Goal: Task Accomplishment & Management: Manage account settings

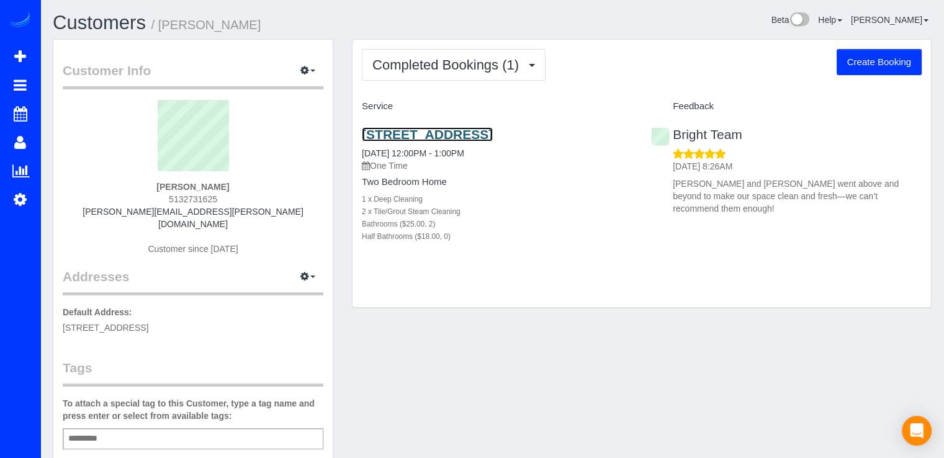
click at [409, 134] on link "[STREET_ADDRESS]" at bounding box center [427, 134] width 131 height 14
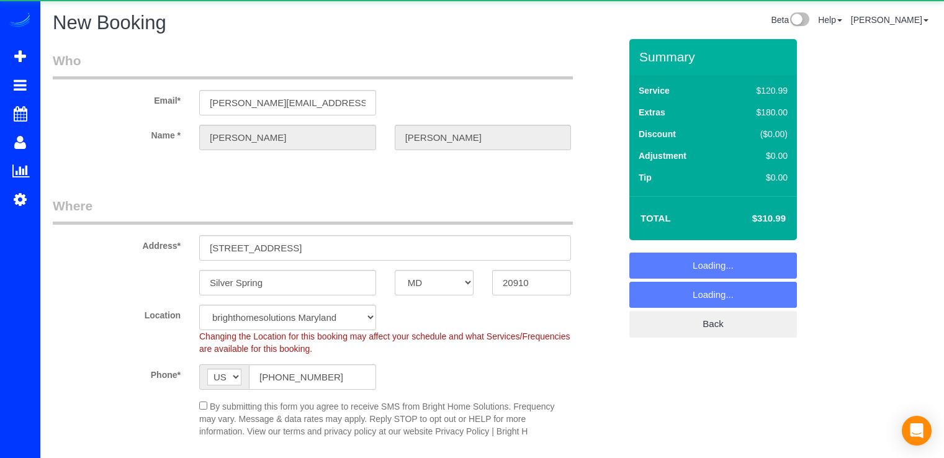
select select "MD"
select select "object:835"
select select "string:fspay-6aae46b7-e6f2-4275-9180-ebe7abc952cb"
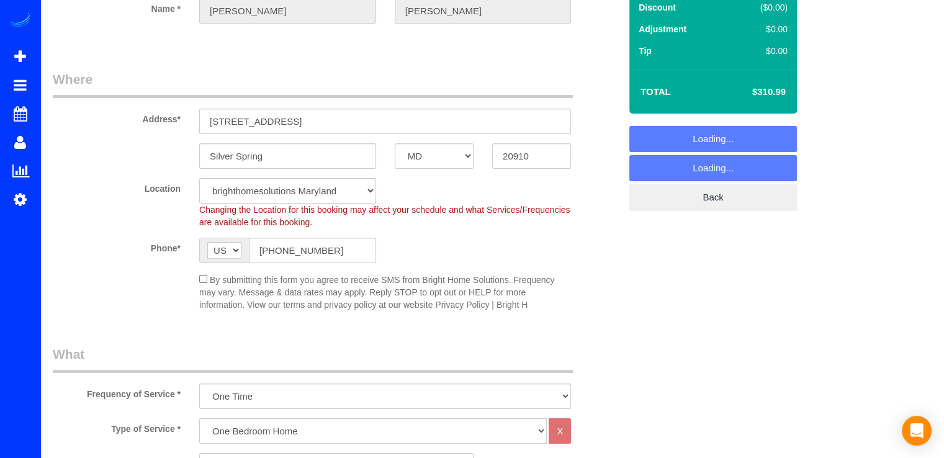
select select "object:933"
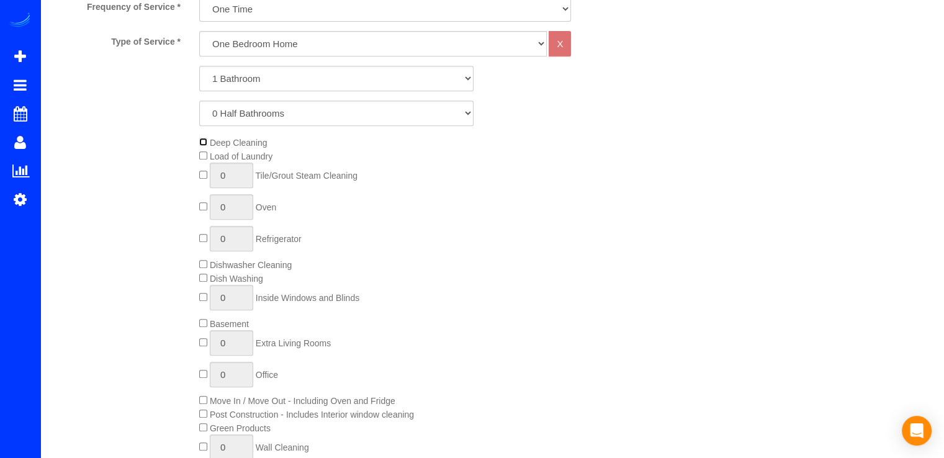
scroll to position [559, 0]
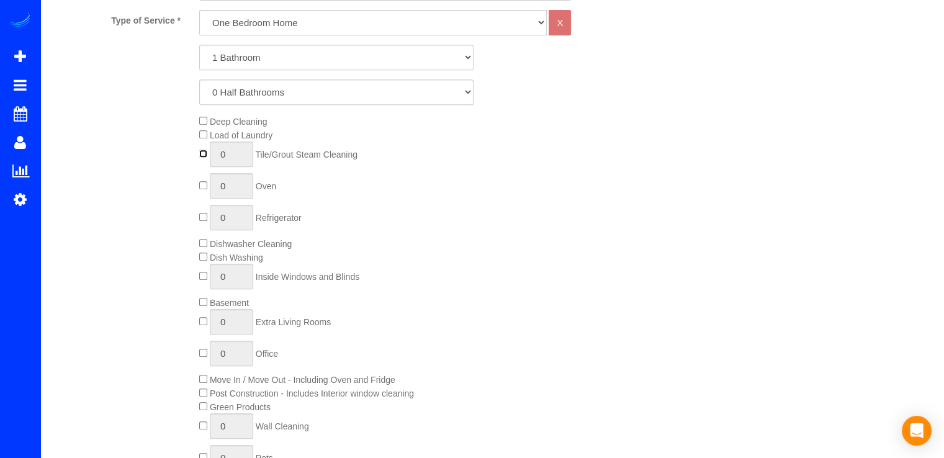
type input "1"
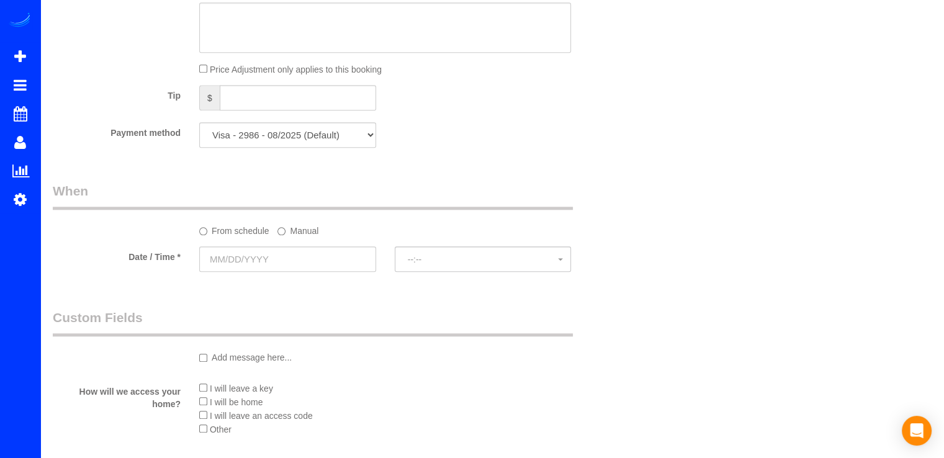
scroll to position [1304, 0]
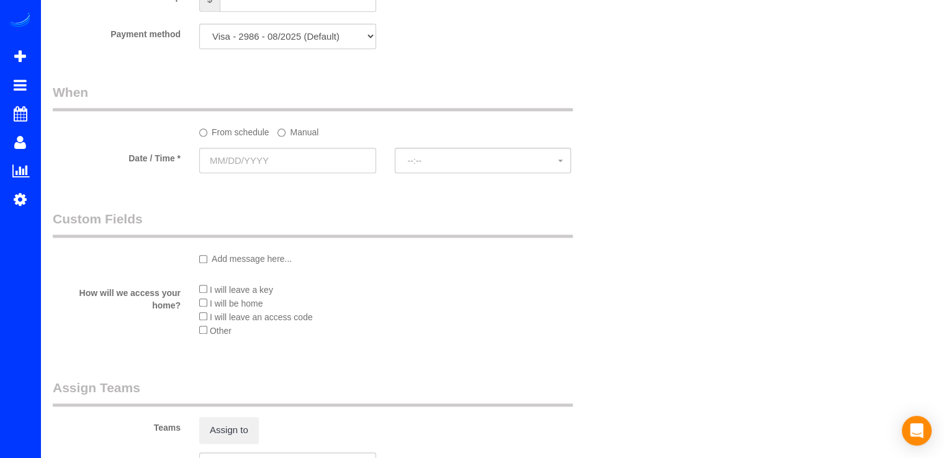
click at [252, 174] on div at bounding box center [288, 162] width 196 height 28
click at [338, 182] on fieldset "When From schedule Manual Date / Time * --:-- --:--" at bounding box center [336, 134] width 567 height 102
click at [336, 170] on input "text" at bounding box center [287, 160] width 177 height 25
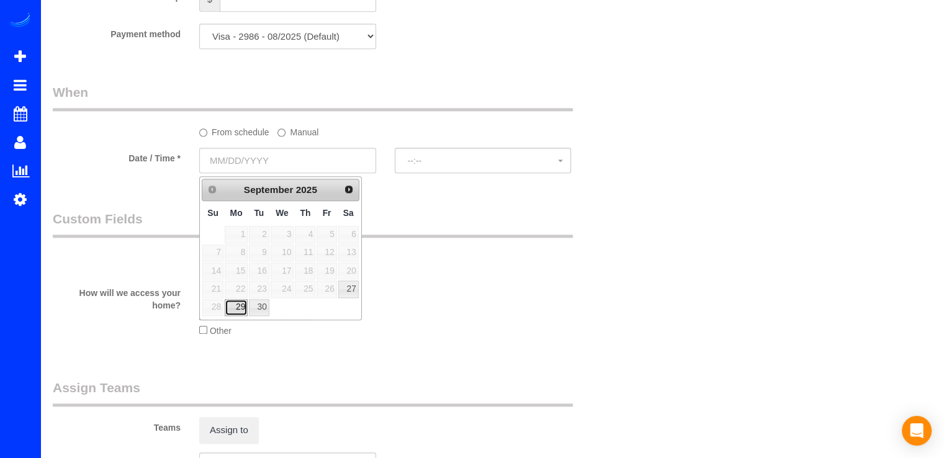
click at [238, 303] on link "29" at bounding box center [236, 307] width 23 height 17
type input "[DATE]"
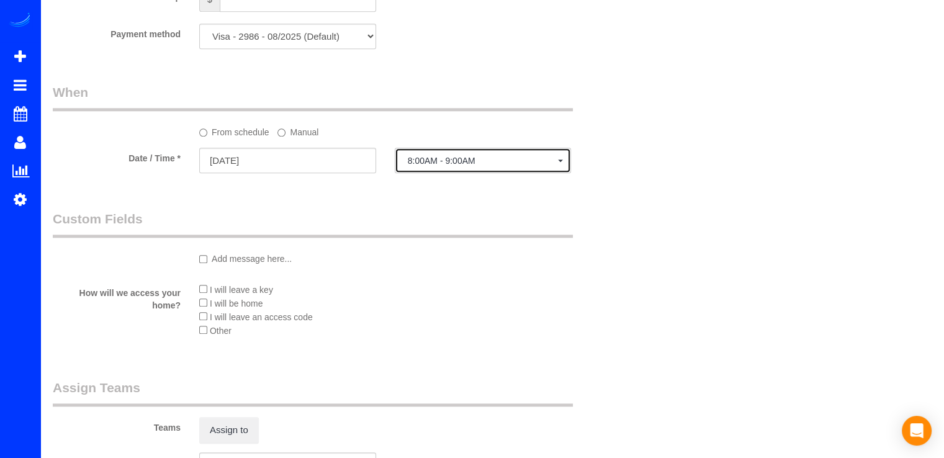
click at [440, 157] on button "8:00AM - 9:00AM" at bounding box center [483, 160] width 177 height 25
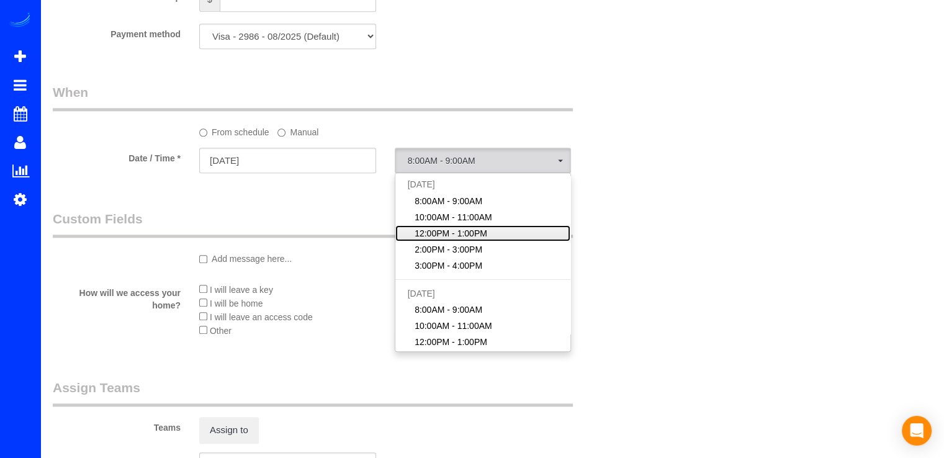
click at [453, 237] on span "12:00PM - 1:00PM" at bounding box center [451, 233] width 73 height 12
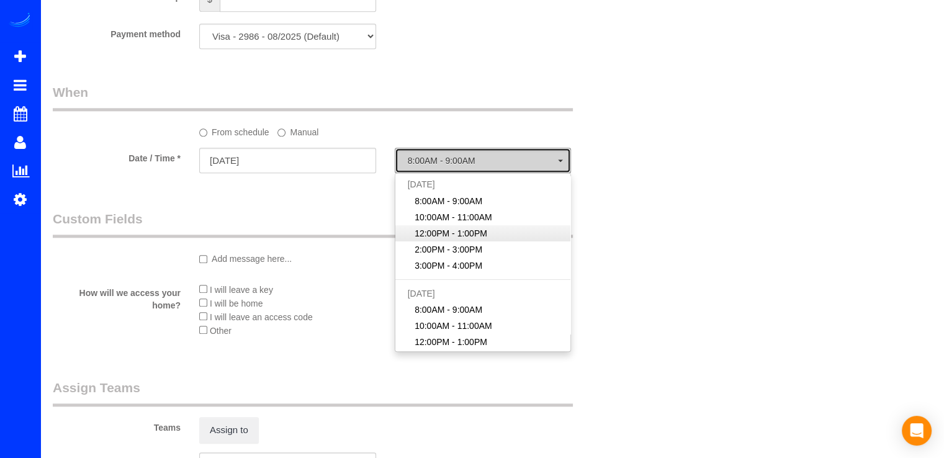
select select "spot3"
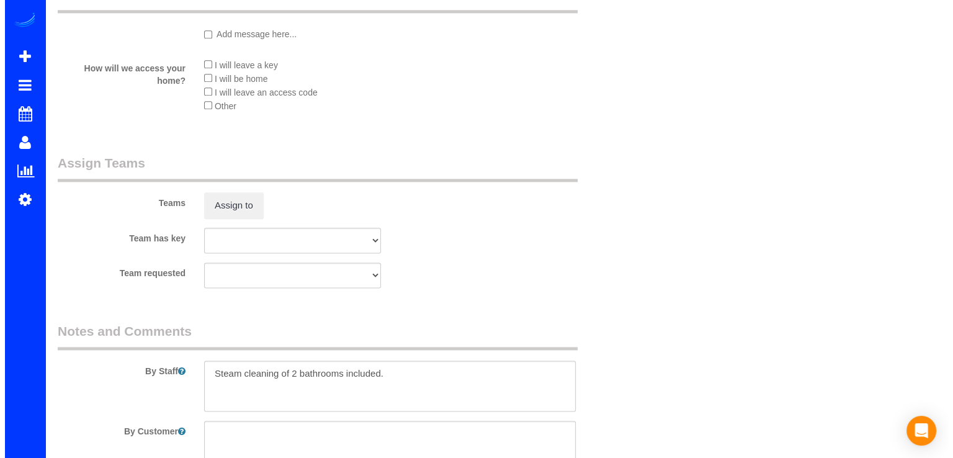
scroll to position [1614, 0]
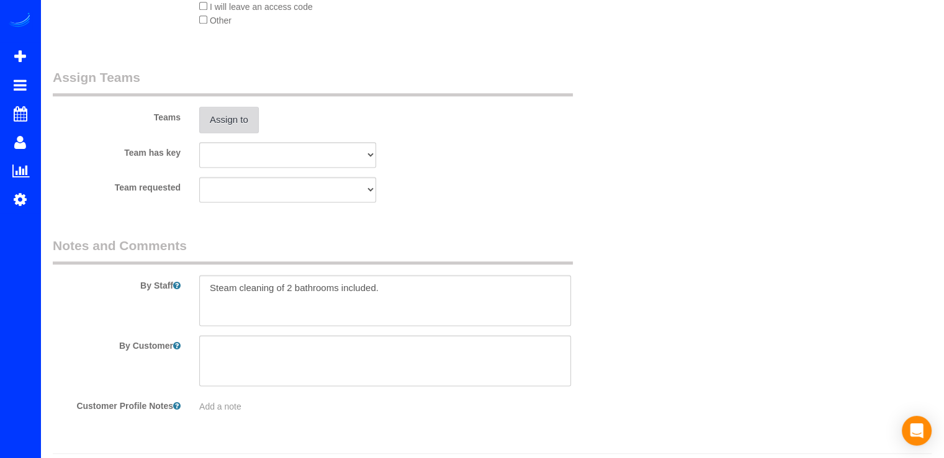
click at [236, 123] on button "Assign to" at bounding box center [229, 120] width 60 height 26
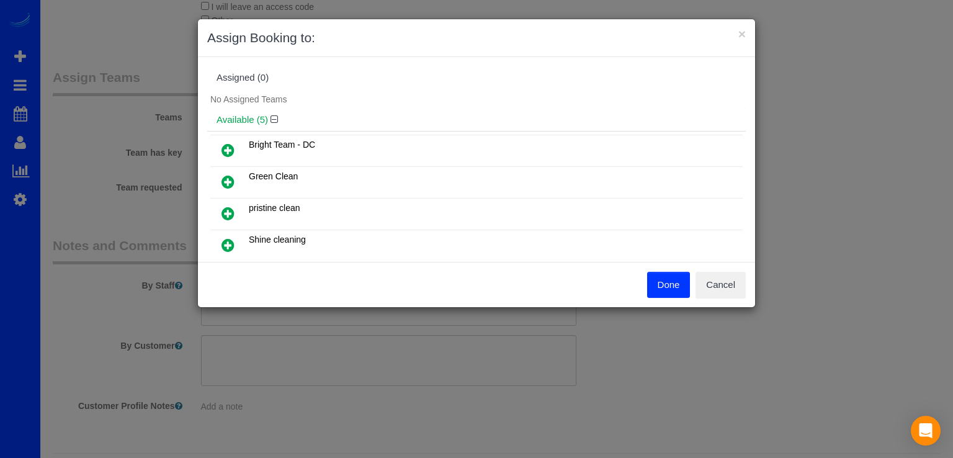
scroll to position [186, 0]
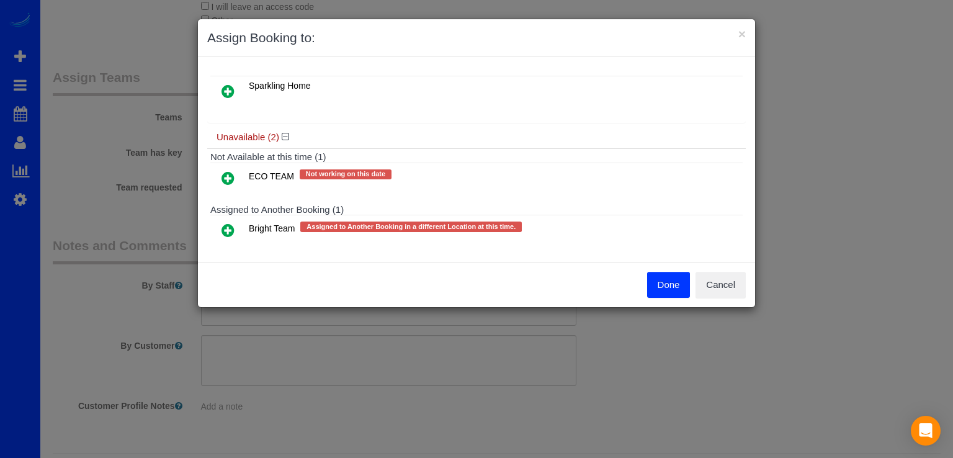
click at [228, 224] on icon at bounding box center [228, 230] width 13 height 15
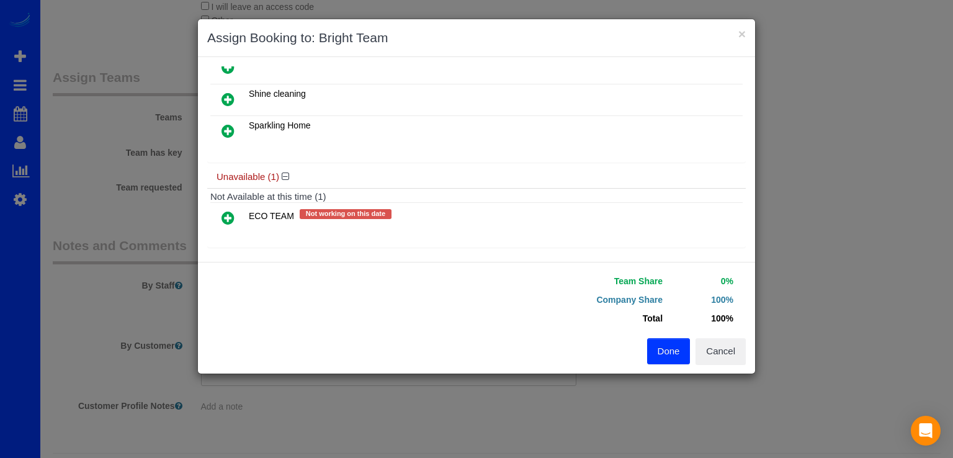
click at [228, 213] on icon at bounding box center [228, 217] width 13 height 15
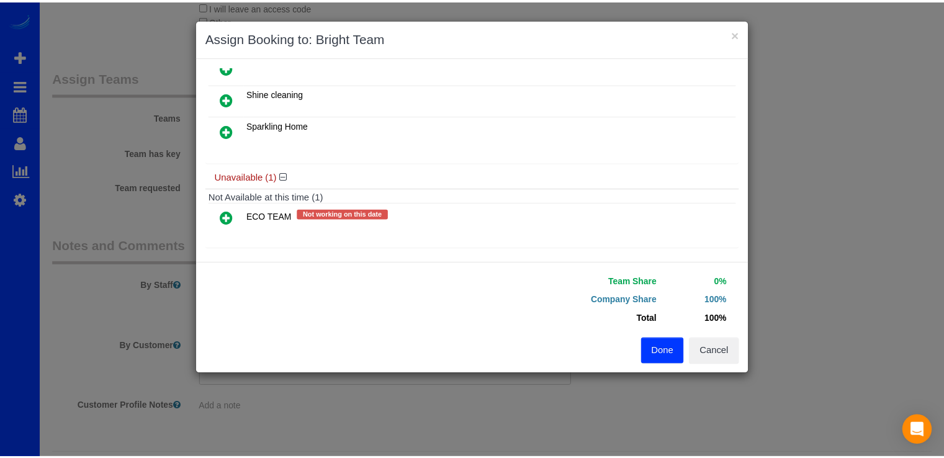
scroll to position [180, 0]
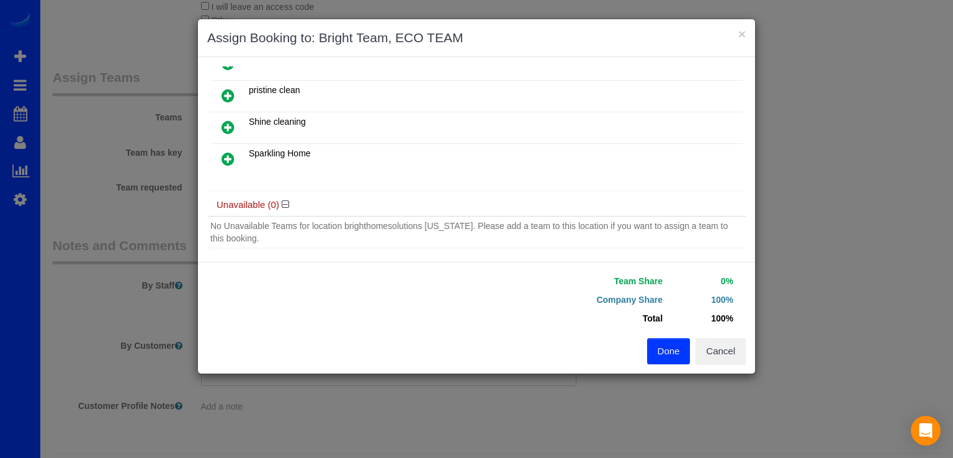
click at [669, 343] on button "Done" at bounding box center [668, 351] width 43 height 26
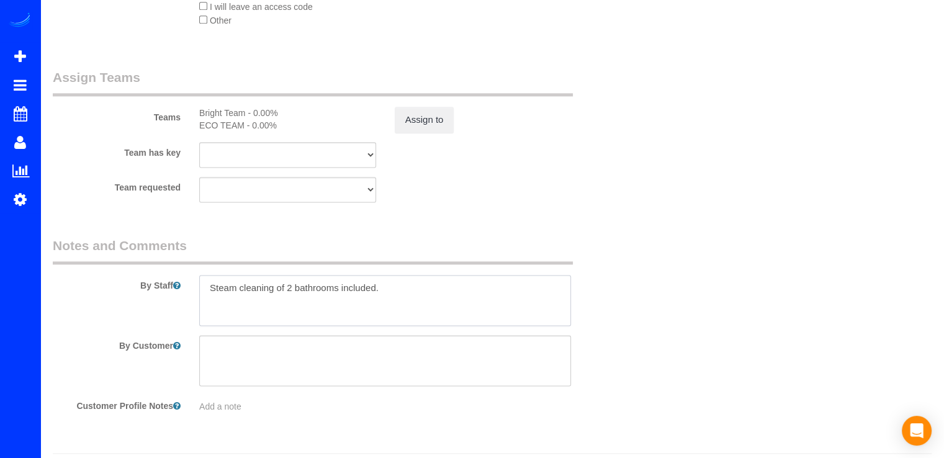
drag, startPoint x: 395, startPoint y: 297, endPoint x: 278, endPoint y: 297, distance: 117.3
click at [278, 297] on textarea at bounding box center [385, 300] width 372 height 51
paste textarea "[PERSON_NAME], will be the point of contact in the apartment"
paste textarea "[PERSON_NAME]’s number is [PHONE_NUMBER]."
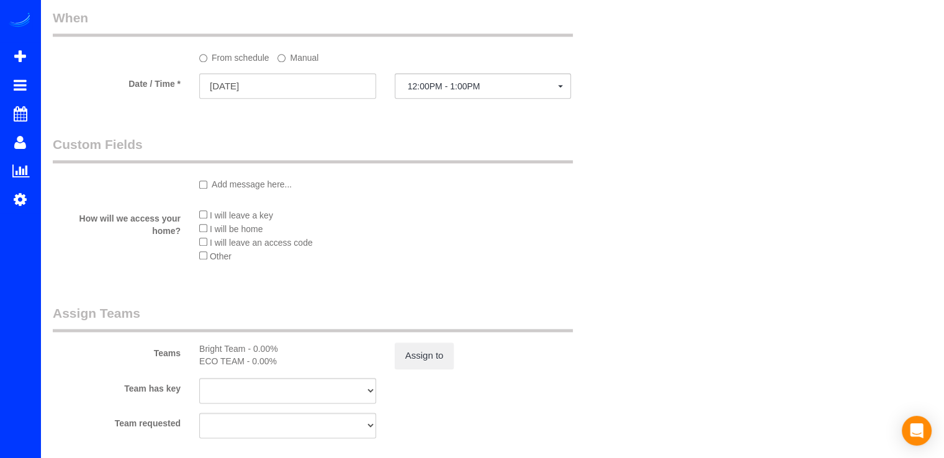
scroll to position [1366, 0]
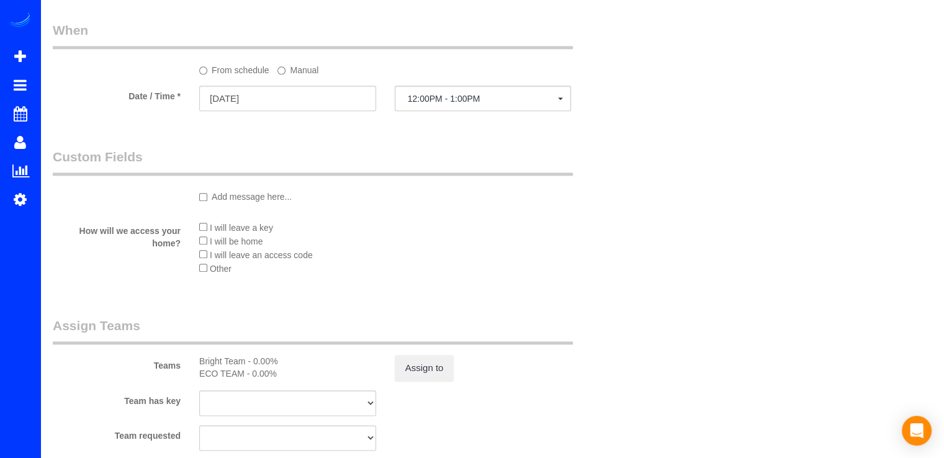
type textarea "Steam cleaning of the master bathroom included. [PERSON_NAME], will be the poin…"
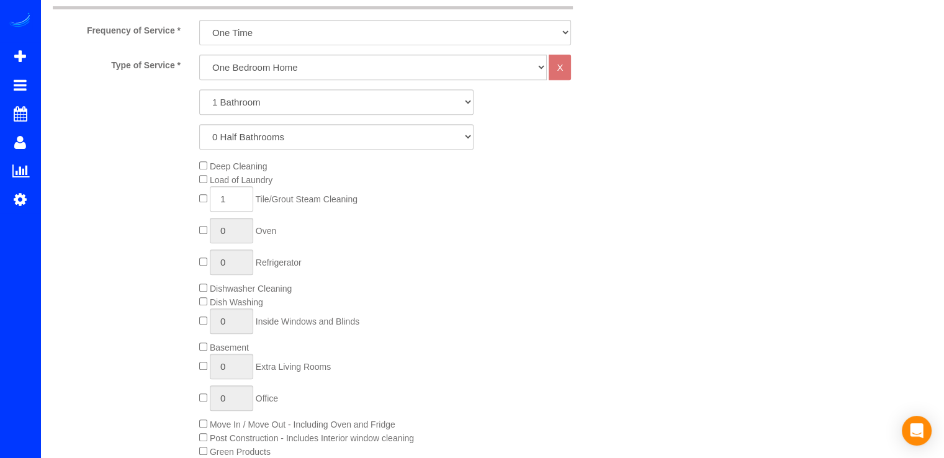
scroll to position [372, 0]
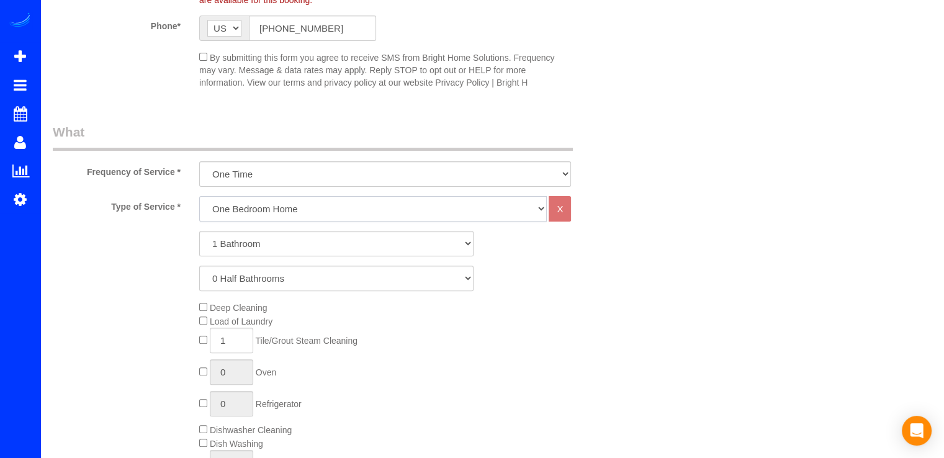
drag, startPoint x: 271, startPoint y: 204, endPoint x: 269, endPoint y: 212, distance: 7.6
click at [271, 204] on select "One Bedroom Home Two Bedroom Home Three Bedroom Home Four Bedroom Home Five Bed…" at bounding box center [373, 208] width 348 height 25
select select "255"
click at [199, 196] on select "One Bedroom Home Two Bedroom Home Three Bedroom Home Four Bedroom Home Five Bed…" at bounding box center [373, 208] width 348 height 25
click at [251, 238] on select "1 Bathroom 2 Bathrooms 3 Bathrooms 4 Bathrooms 5 Bathrooms 6 Bathrooms 7 Bathro…" at bounding box center [336, 243] width 274 height 25
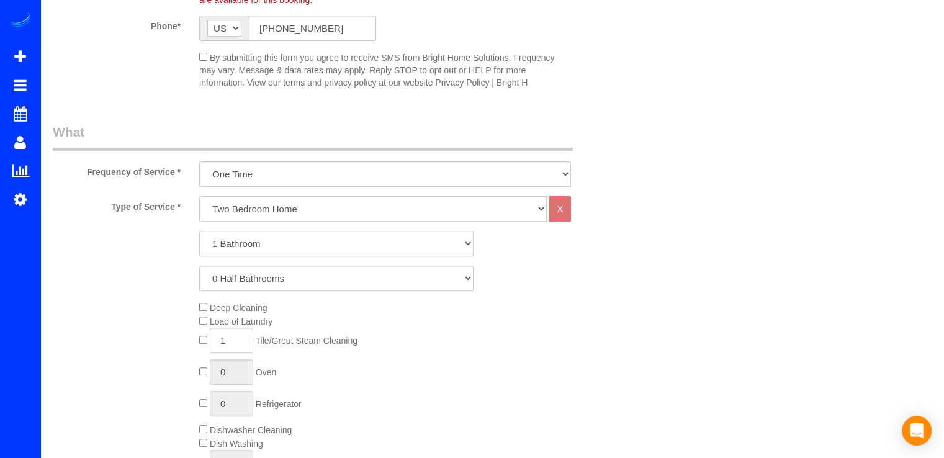
select select "2"
click at [199, 231] on select "1 Bathroom 2 Bathrooms 3 Bathrooms 4 Bathrooms 5 Bathrooms 6 Bathrooms 7 Bathro…" at bounding box center [336, 243] width 274 height 25
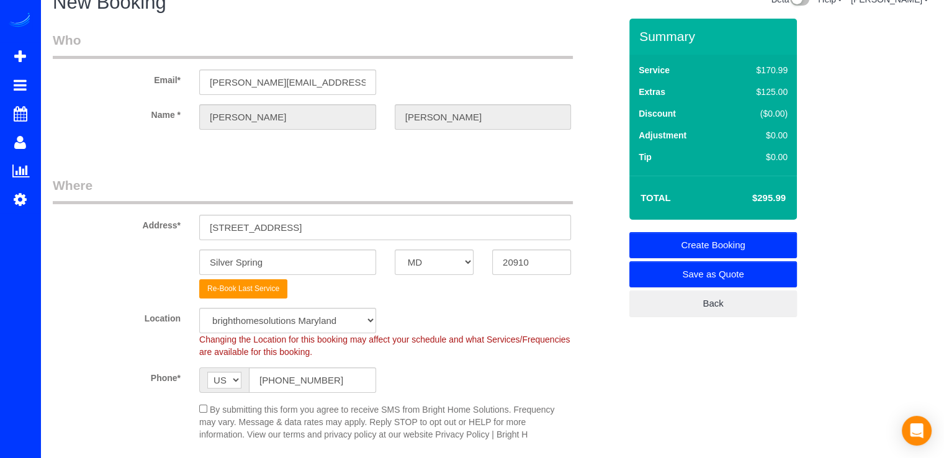
scroll to position [0, 0]
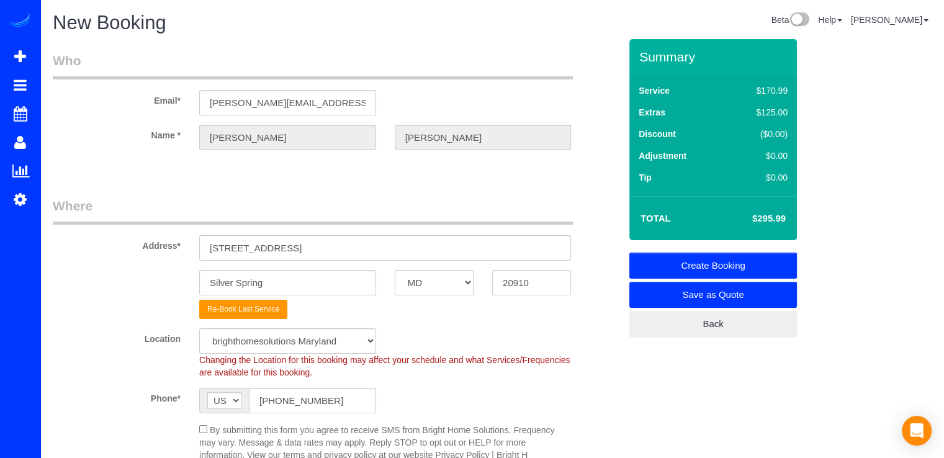
click at [742, 257] on link "Create Booking" at bounding box center [713, 266] width 168 height 26
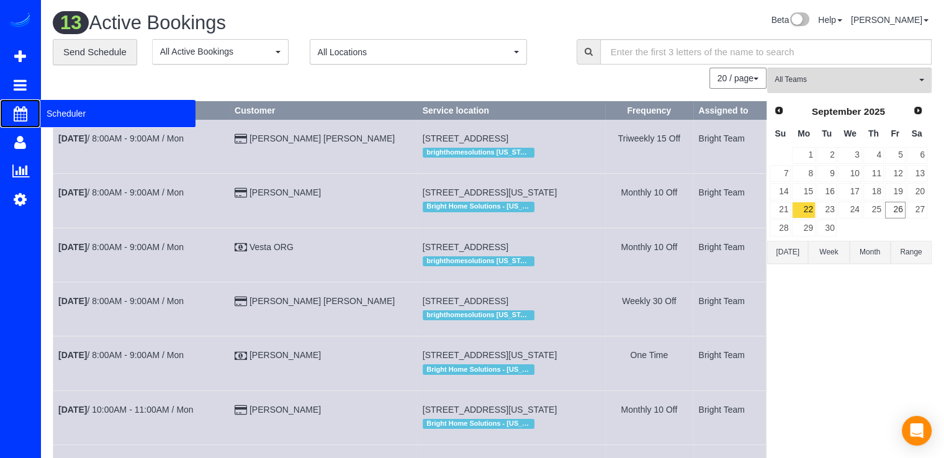
click at [66, 112] on span "Scheduler" at bounding box center [117, 113] width 155 height 29
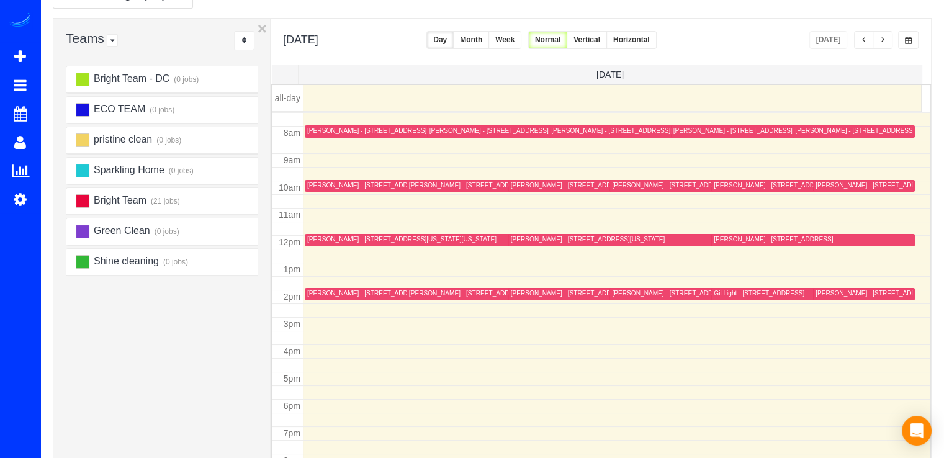
scroll to position [247, 0]
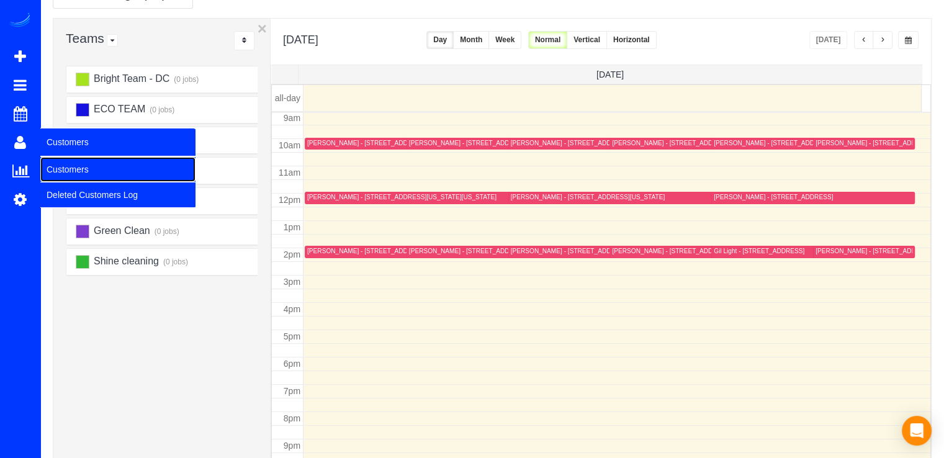
click at [58, 165] on link "Customers" at bounding box center [117, 169] width 155 height 25
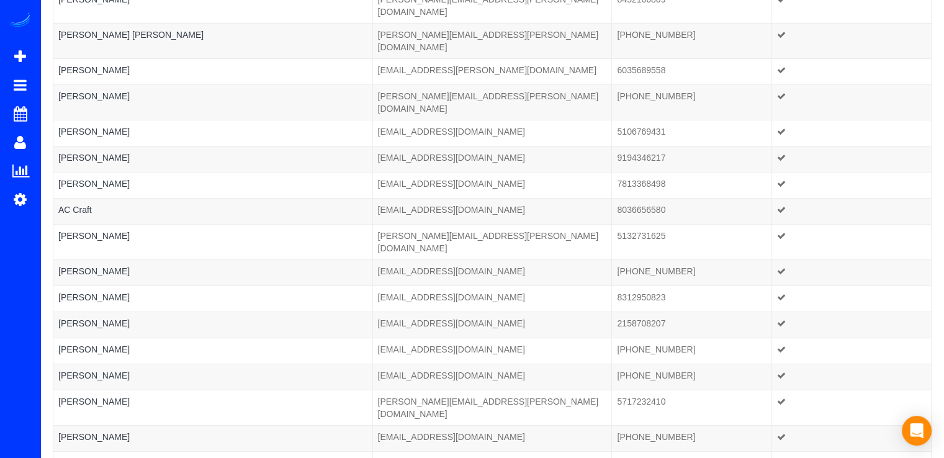
scroll to position [45, 0]
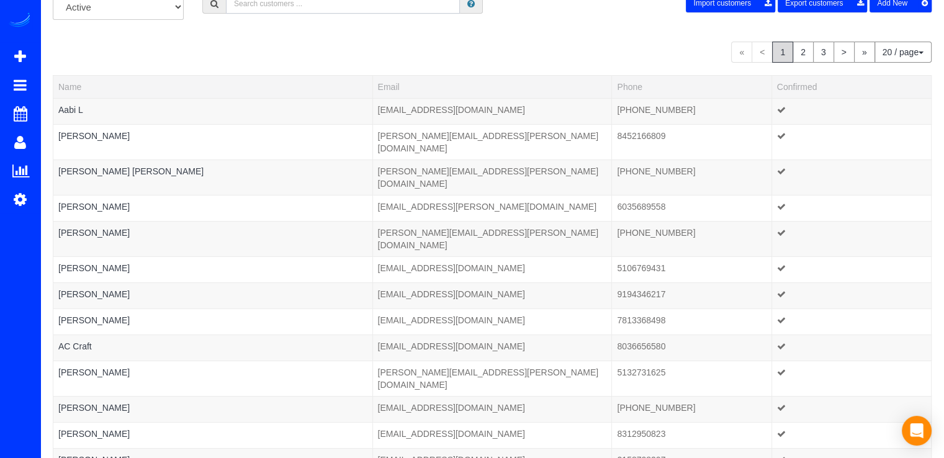
click at [289, 11] on input "text" at bounding box center [343, 3] width 234 height 19
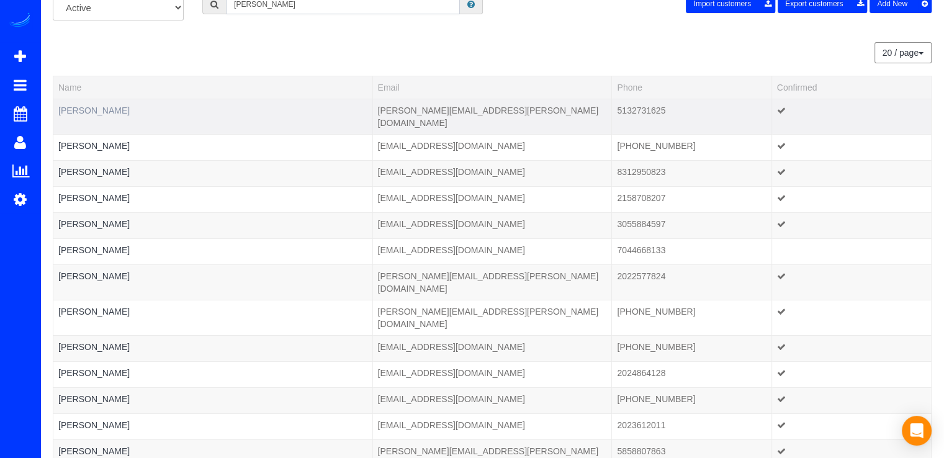
type input "[PERSON_NAME]"
click at [89, 110] on link "[PERSON_NAME]" at bounding box center [93, 111] width 71 height 10
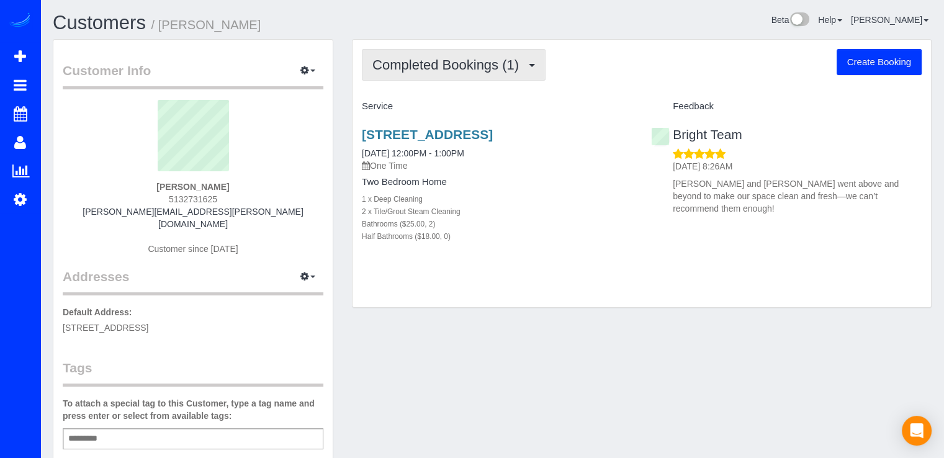
click at [469, 55] on button "Completed Bookings (1)" at bounding box center [454, 65] width 184 height 32
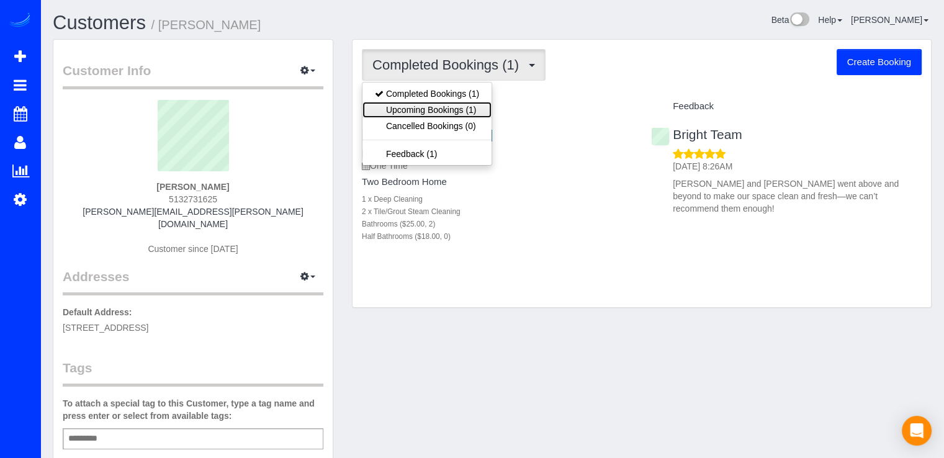
click at [466, 107] on link "Upcoming Bookings (1)" at bounding box center [427, 110] width 129 height 16
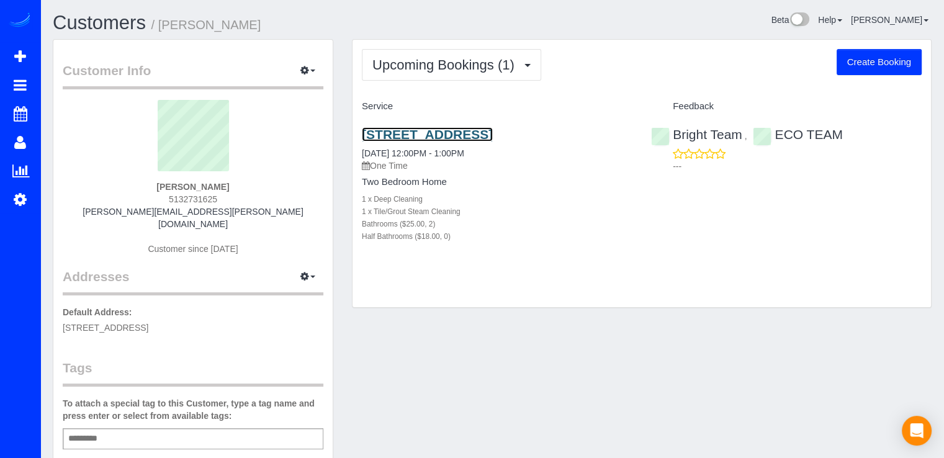
click at [446, 135] on link "[STREET_ADDRESS]" at bounding box center [427, 134] width 131 height 14
click at [308, 66] on icon "button" at bounding box center [304, 69] width 9 height 7
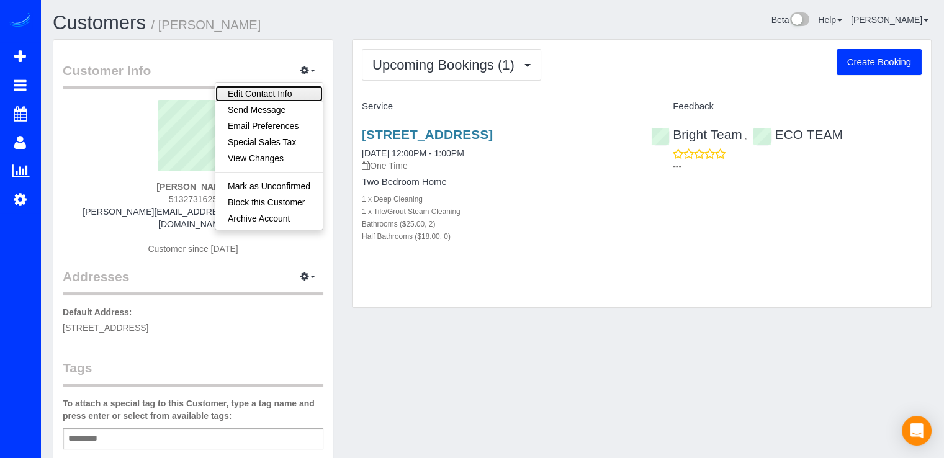
click at [287, 92] on link "Edit Contact Info" at bounding box center [268, 94] width 107 height 16
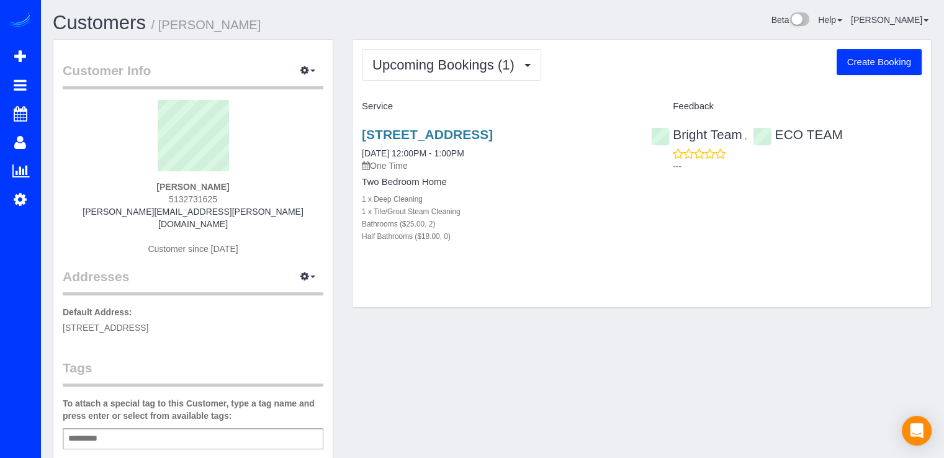
select select "MD"
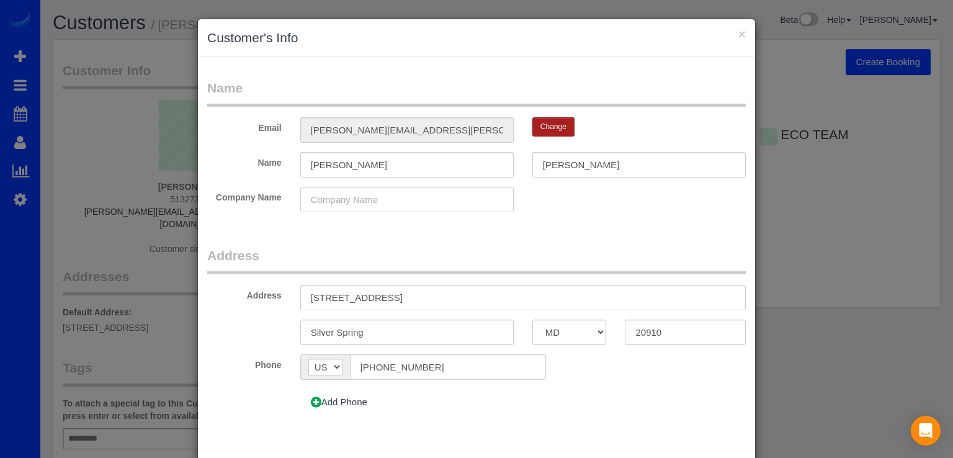
click at [541, 130] on button "Change" at bounding box center [554, 126] width 42 height 19
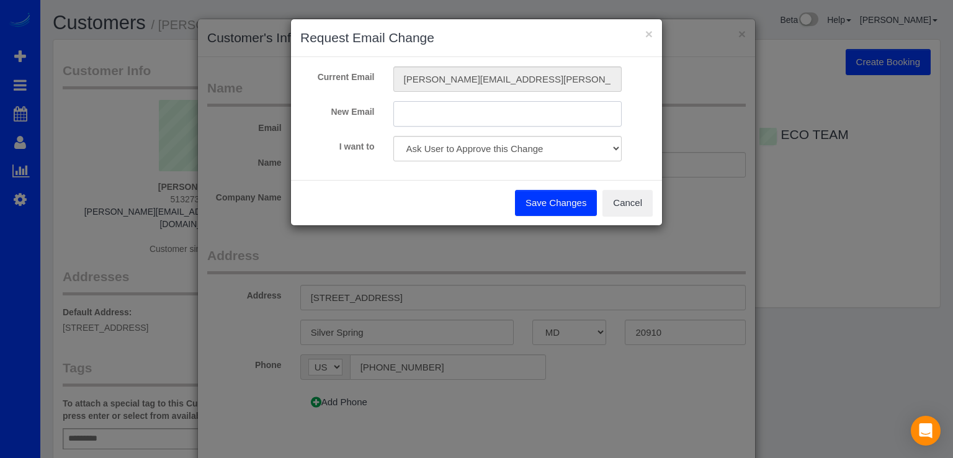
click at [433, 115] on input "text" at bounding box center [508, 113] width 229 height 25
paste input "[PERSON_NAME][EMAIL_ADDRESS][PERSON_NAME][DOMAIN_NAME]"
type input "[PERSON_NAME][EMAIL_ADDRESS][PERSON_NAME][DOMAIN_NAME]"
click at [452, 156] on select "Ask User to Approve this Change Change Email and send 'Confirm your Account' em…" at bounding box center [508, 148] width 229 height 25
click at [394, 136] on select "Ask User to Approve this Change Change Email and send 'Confirm your Account' em…" at bounding box center [508, 148] width 229 height 25
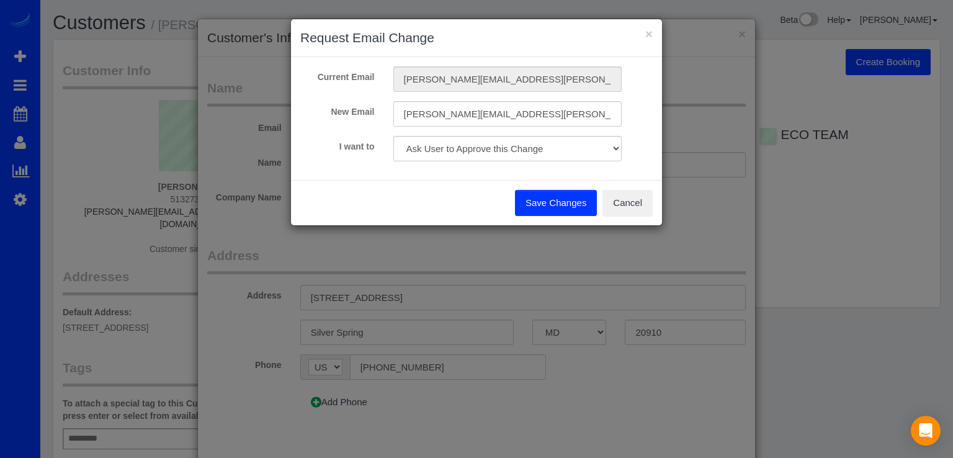
click at [556, 202] on button "Save Changes" at bounding box center [556, 203] width 82 height 26
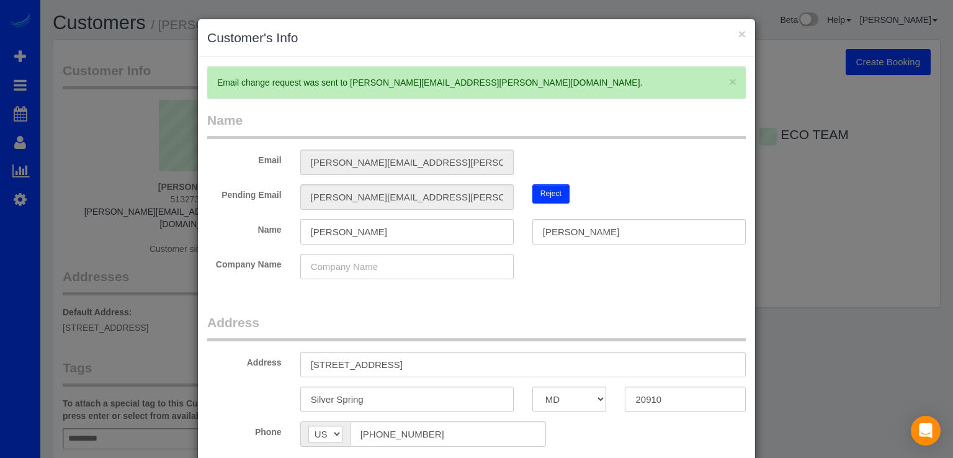
click at [344, 238] on input "[PERSON_NAME]" at bounding box center [407, 231] width 214 height 25
drag, startPoint x: 319, startPoint y: 235, endPoint x: 256, endPoint y: 239, distance: 63.5
click at [258, 239] on div "Name [PERSON_NAME][GEOGRAPHIC_DATA]" at bounding box center [476, 231] width 557 height 25
paste input "[PERSON_NAME]"
drag, startPoint x: 327, startPoint y: 232, endPoint x: 366, endPoint y: 231, distance: 39.7
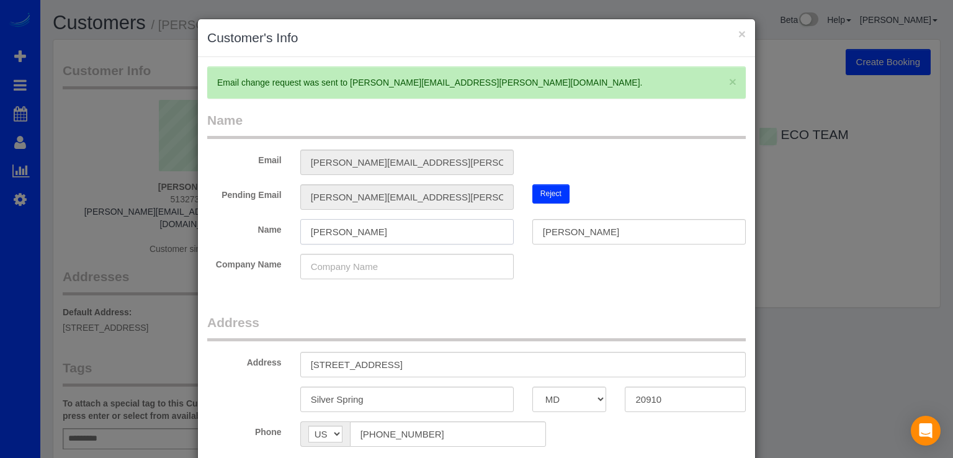
click at [366, 231] on input "[PERSON_NAME]" at bounding box center [407, 231] width 214 height 25
type input "[PERSON_NAME]"
drag, startPoint x: 593, startPoint y: 231, endPoint x: 511, endPoint y: 233, distance: 82.0
click at [511, 233] on div "Name [PERSON_NAME][GEOGRAPHIC_DATA]" at bounding box center [476, 231] width 557 height 25
paste input "[PERSON_NAME]"
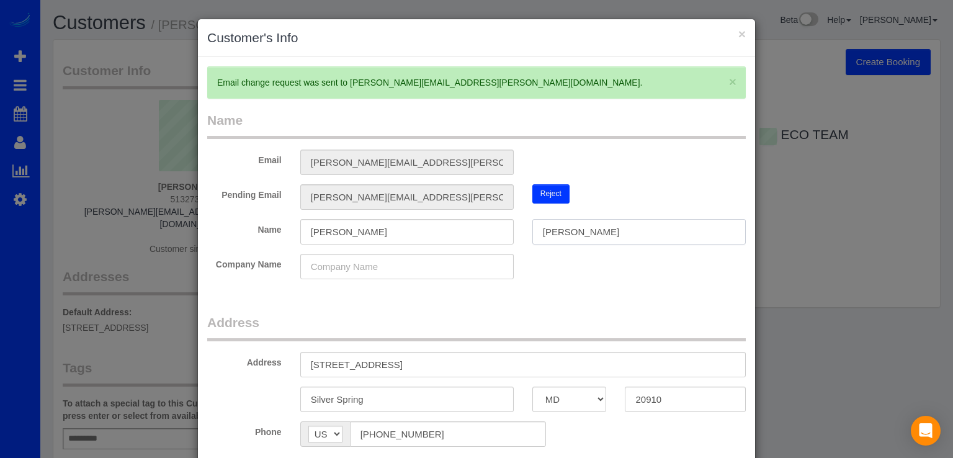
type input "[PERSON_NAME]"
drag, startPoint x: 365, startPoint y: 230, endPoint x: 323, endPoint y: 238, distance: 43.0
click at [323, 238] on input "[PERSON_NAME]" at bounding box center [407, 231] width 214 height 25
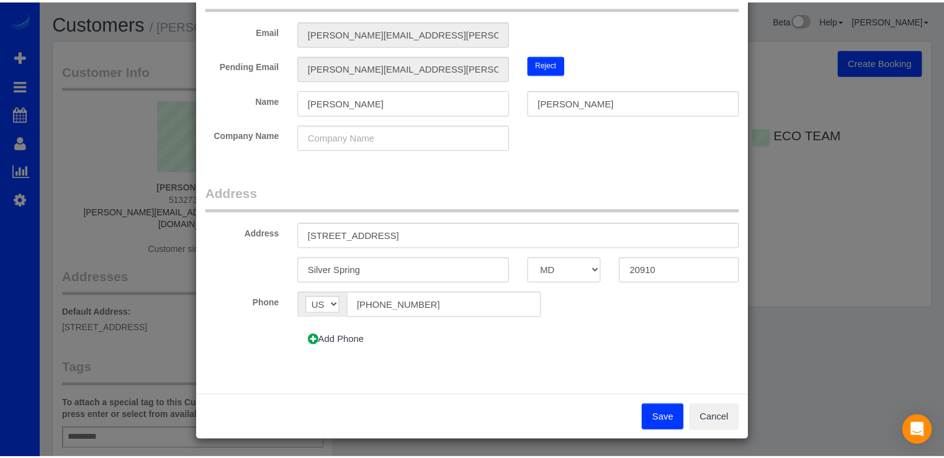
scroll to position [97, 0]
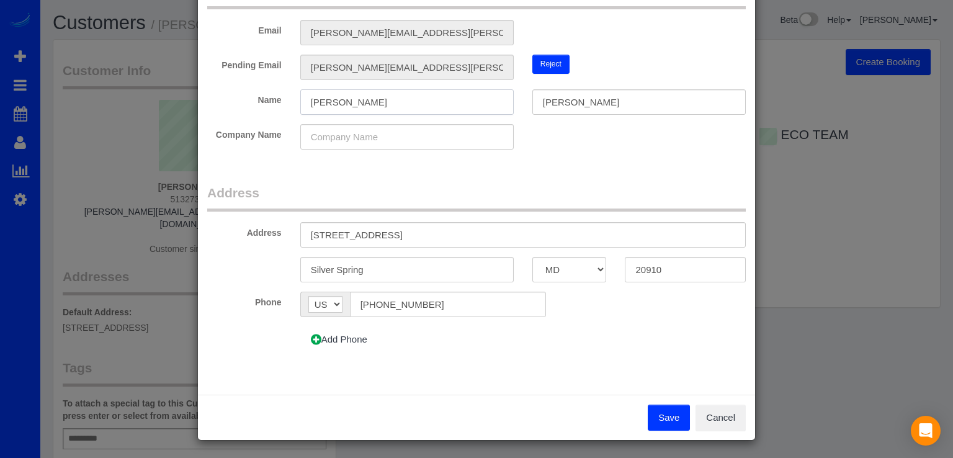
type input "[PERSON_NAME]"
drag, startPoint x: 423, startPoint y: 303, endPoint x: 323, endPoint y: 297, distance: 100.1
click at [323, 297] on div "AF AL DZ AD AO AI AQ AG AR AM AW AU AT AZ BS BH BD BB BY BE BZ BJ BM BT BO BA B…" at bounding box center [423, 304] width 246 height 25
paste input "401) 323-5848"
type input "[PHONE_NUMBER]"
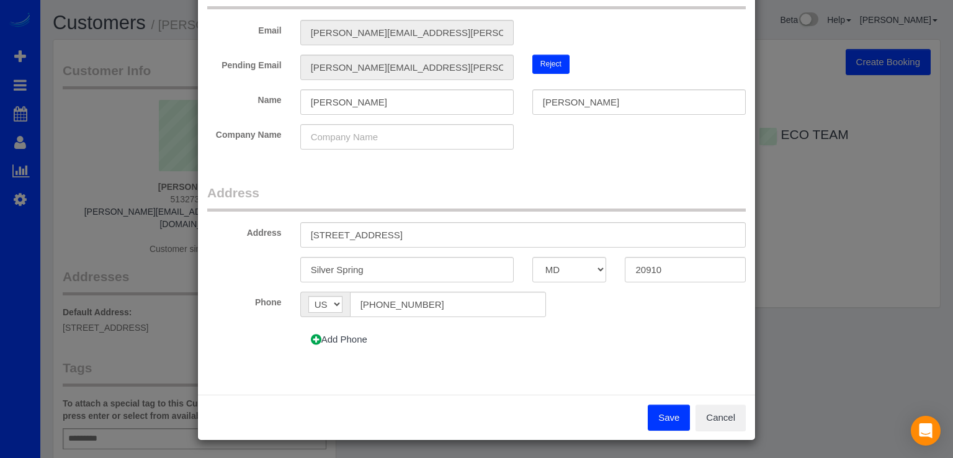
click at [657, 412] on button "Save" at bounding box center [669, 418] width 42 height 26
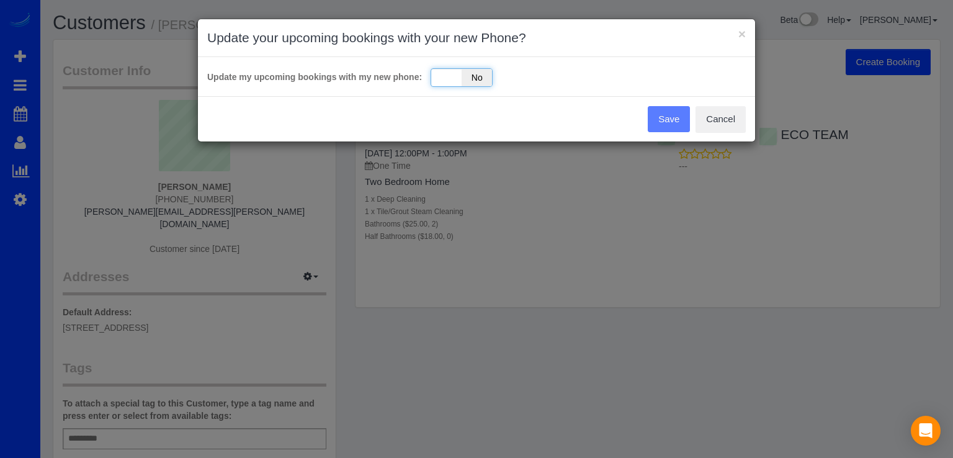
click at [472, 78] on span "No" at bounding box center [477, 77] width 30 height 17
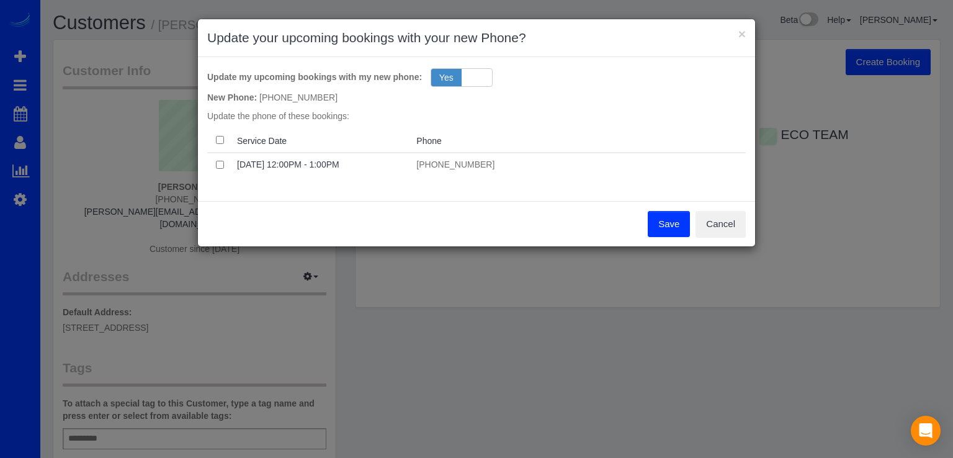
click at [675, 217] on button "Save" at bounding box center [669, 224] width 42 height 26
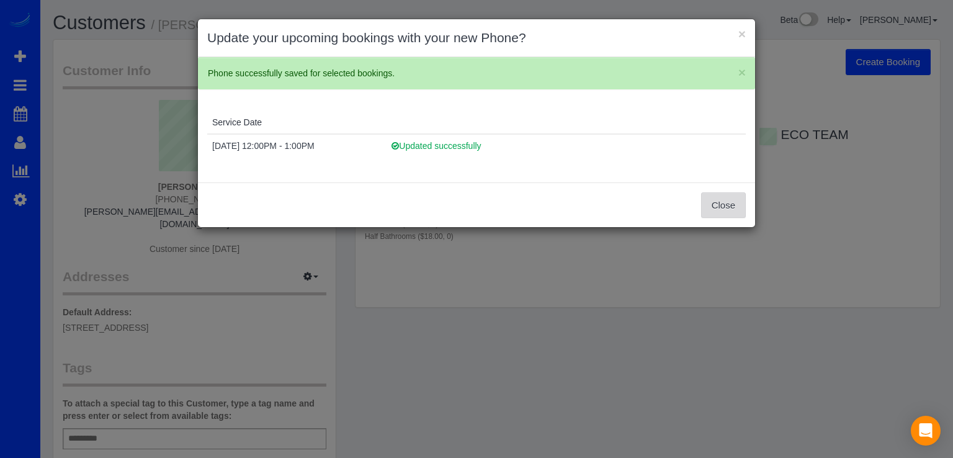
click at [720, 197] on button "Close" at bounding box center [723, 205] width 45 height 26
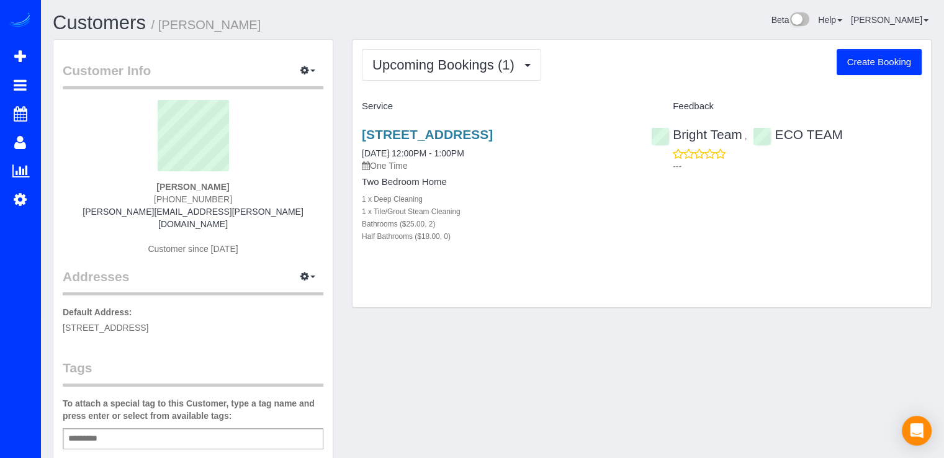
click at [484, 81] on div "Upcoming Bookings (1) Completed Bookings (1) Upcoming Bookings (1) Cancelled Bo…" at bounding box center [642, 174] width 579 height 268
click at [484, 70] on span "Upcoming Bookings (1)" at bounding box center [446, 65] width 148 height 16
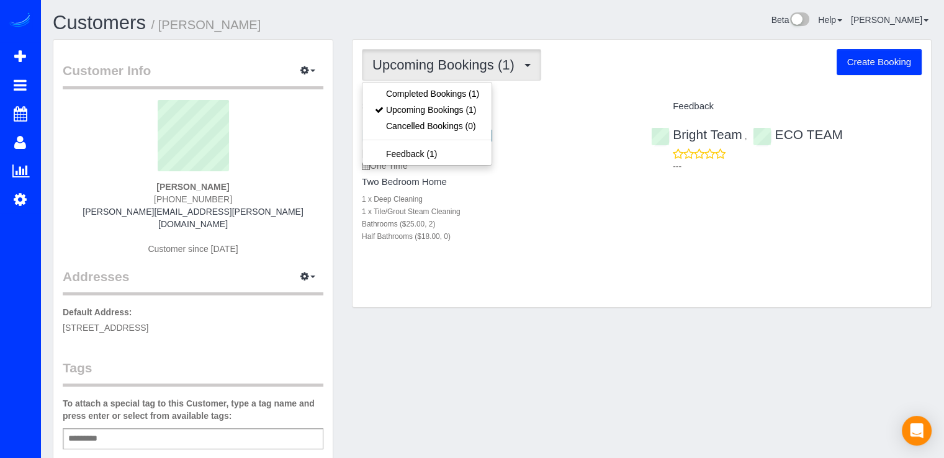
click at [609, 68] on div "Upcoming Bookings (1) Completed Bookings (1) Upcoming Bookings (1) Cancelled Bo…" at bounding box center [642, 65] width 560 height 32
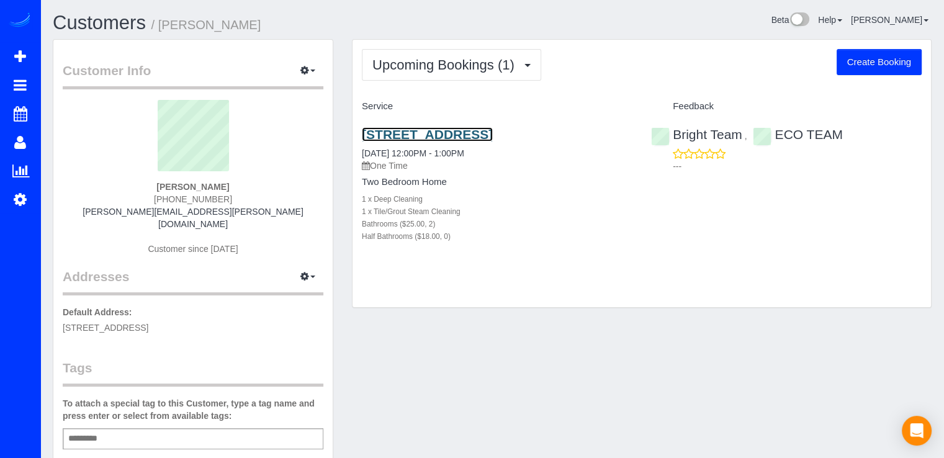
click at [430, 132] on link "[STREET_ADDRESS]" at bounding box center [427, 134] width 131 height 14
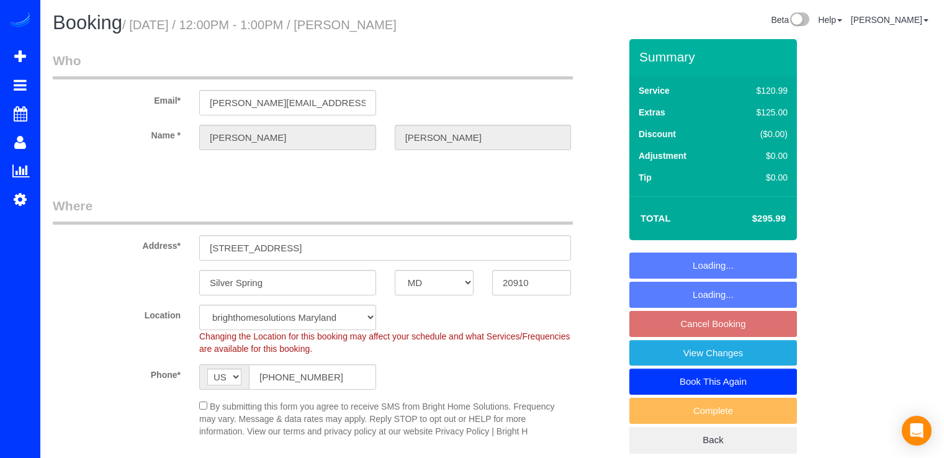
select select "MD"
select select "object:808"
select select "spot24"
select select "2"
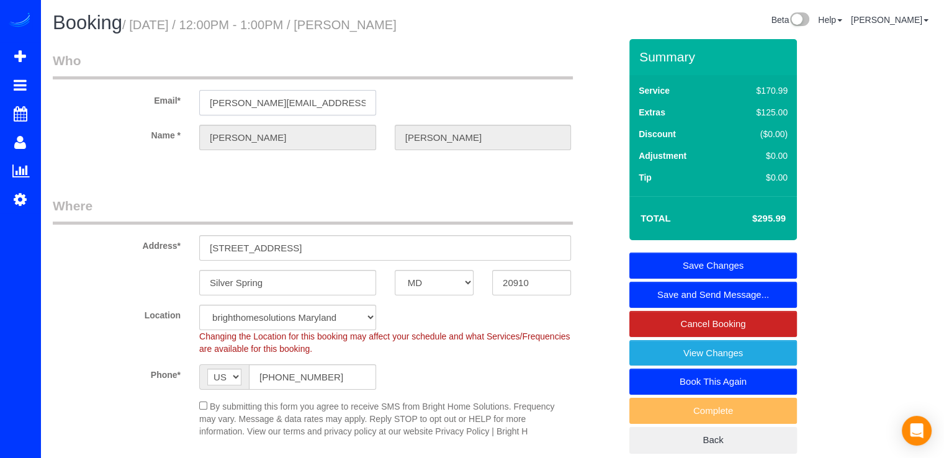
drag, startPoint x: 295, startPoint y: 100, endPoint x: 312, endPoint y: 99, distance: 16.8
click at [295, 100] on input "[PERSON_NAME][EMAIL_ADDRESS][PERSON_NAME][DOMAIN_NAME]" at bounding box center [287, 102] width 177 height 25
click at [315, 100] on input "[PERSON_NAME][EMAIL_ADDRESS][PERSON_NAME][DOMAIN_NAME]" at bounding box center [287, 102] width 177 height 25
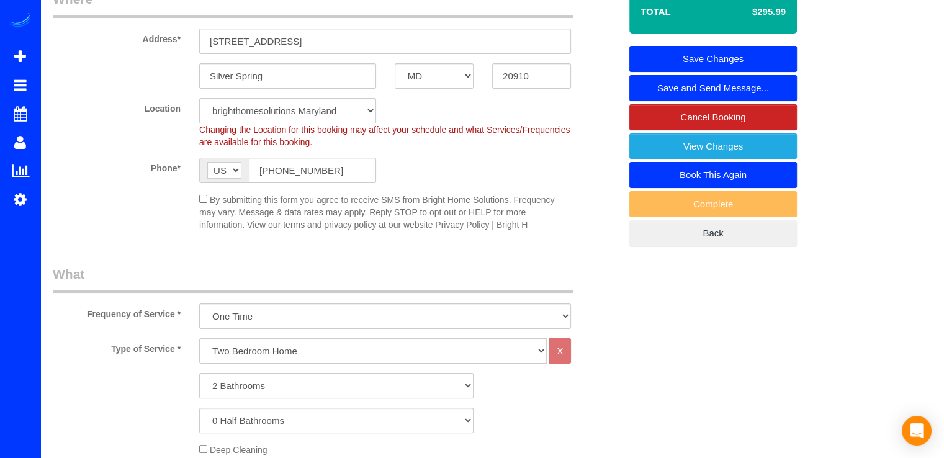
scroll to position [186, 0]
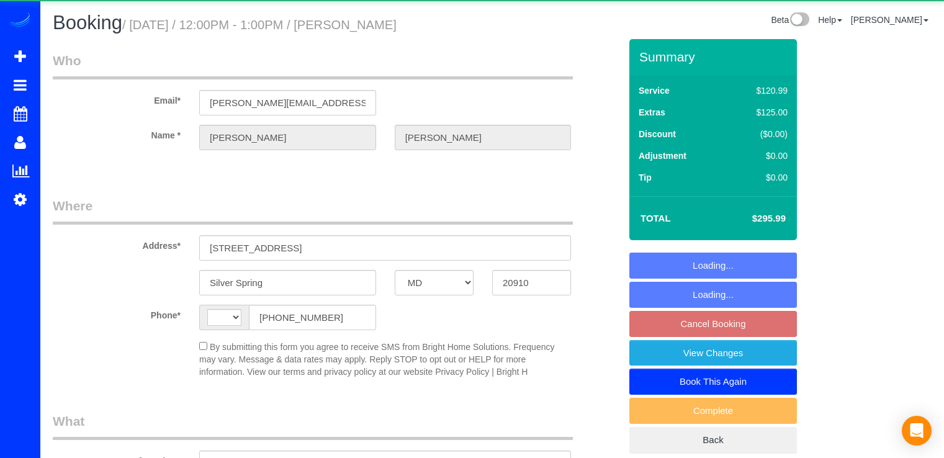
select select "MD"
select select "string:US"
select select "object:725"
select select "string:fspay-6aae46b7-e6f2-4275-9180-ebe7abc952cb"
select select "2"
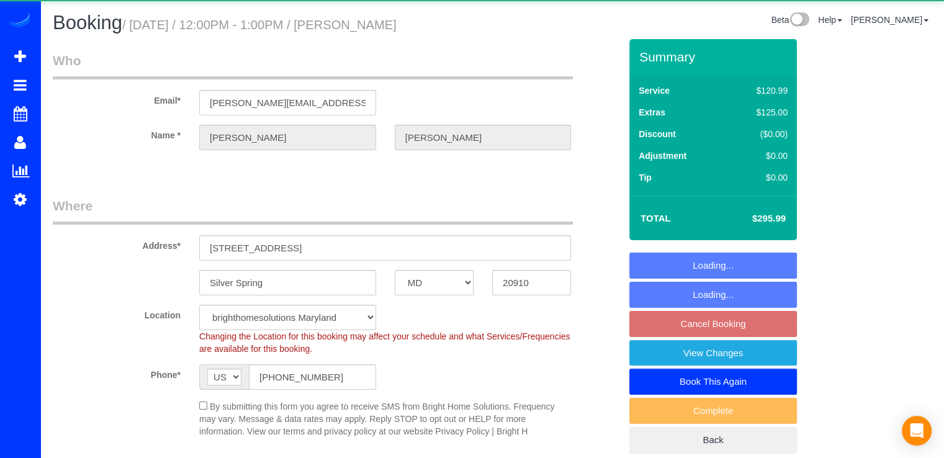
select select "spot3"
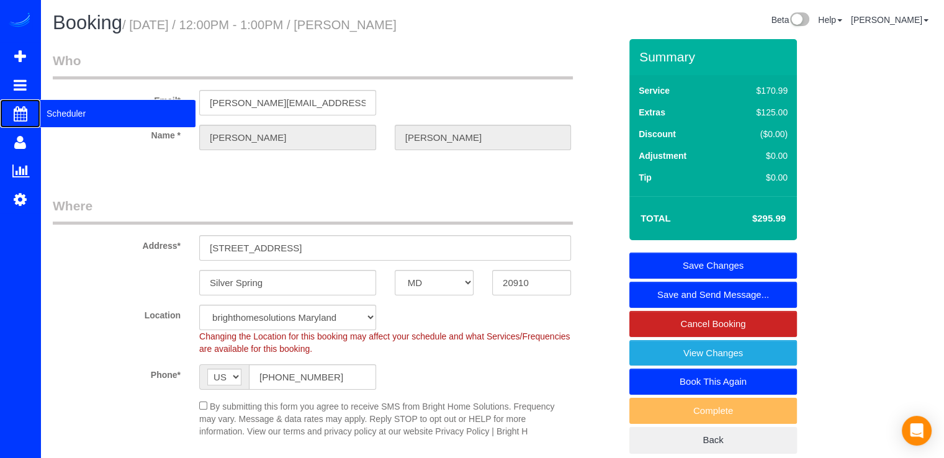
click at [60, 112] on span "Scheduler" at bounding box center [117, 113] width 155 height 29
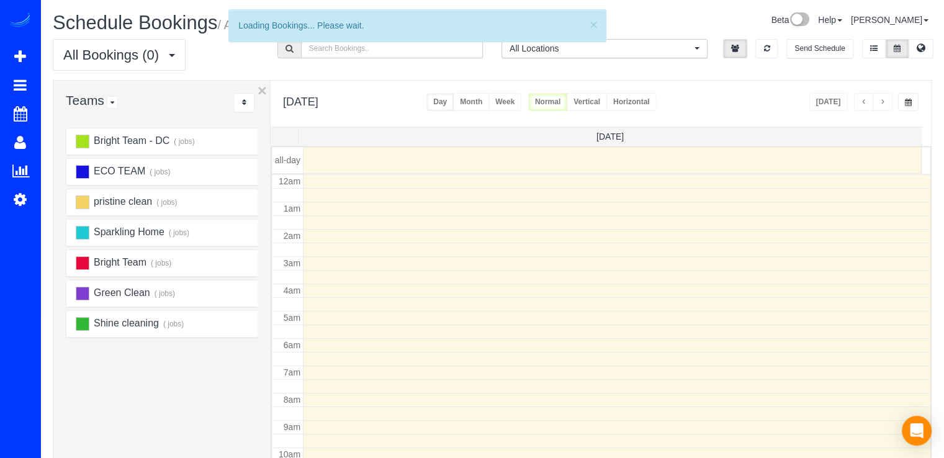
scroll to position [163, 0]
